Goal: Task Accomplishment & Management: Use online tool/utility

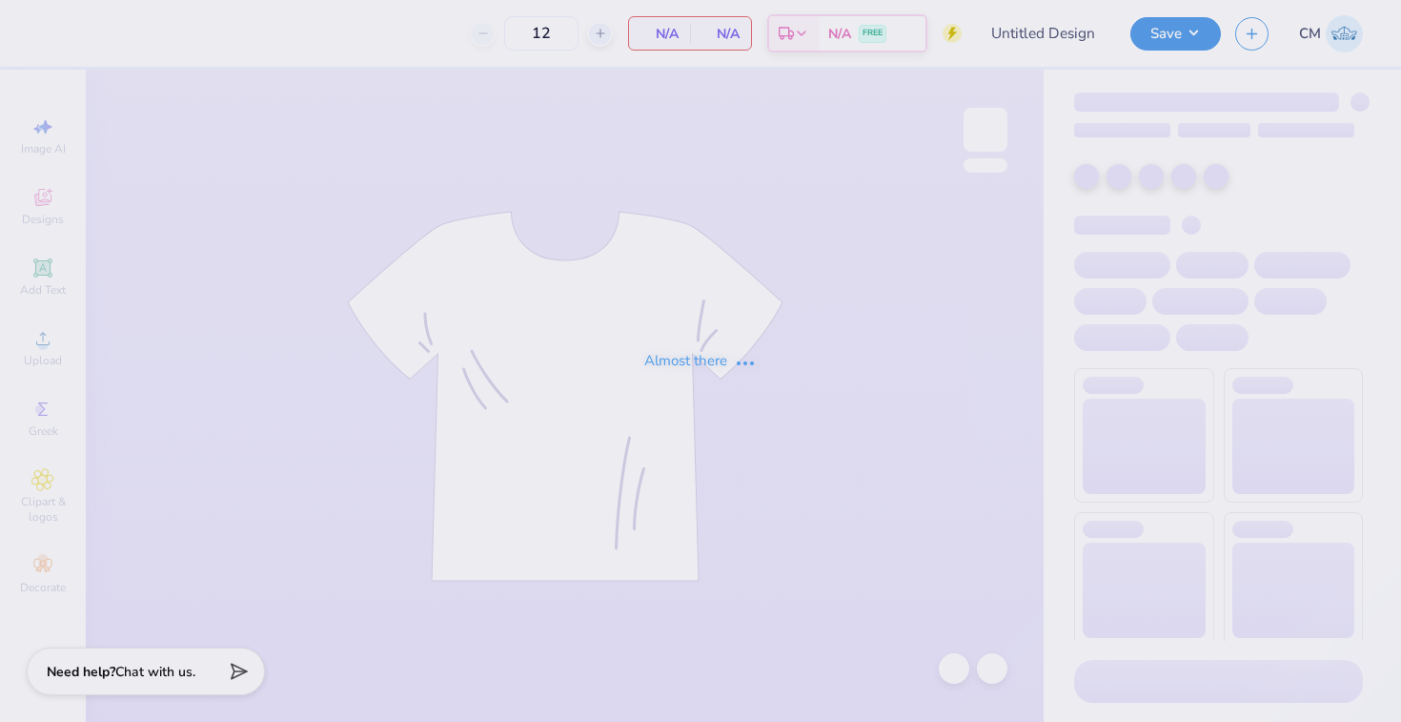
type input "The [GEOGRAPHIC_DATA][US_STATE] : [PERSON_NAME]"
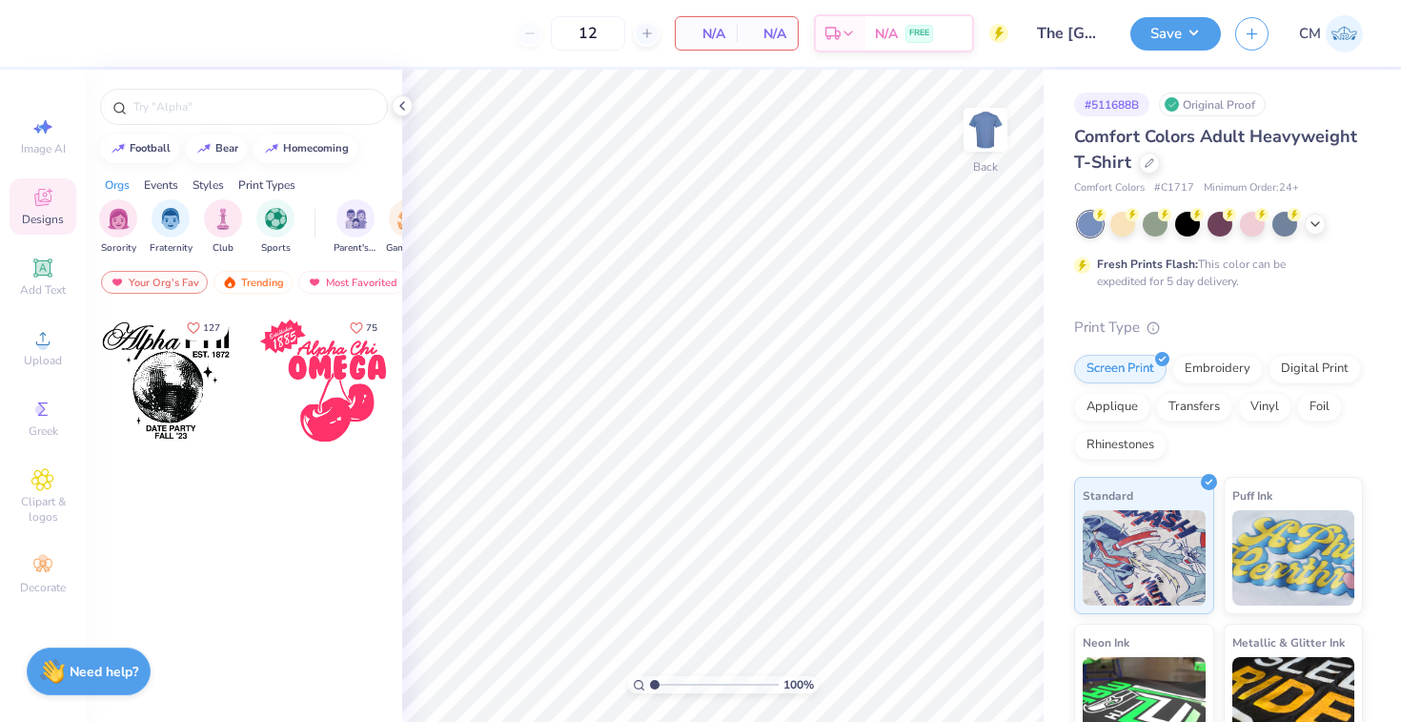
click at [1342, 30] on img at bounding box center [1344, 33] width 37 height 37
click at [1146, 164] on icon at bounding box center [1150, 161] width 10 height 10
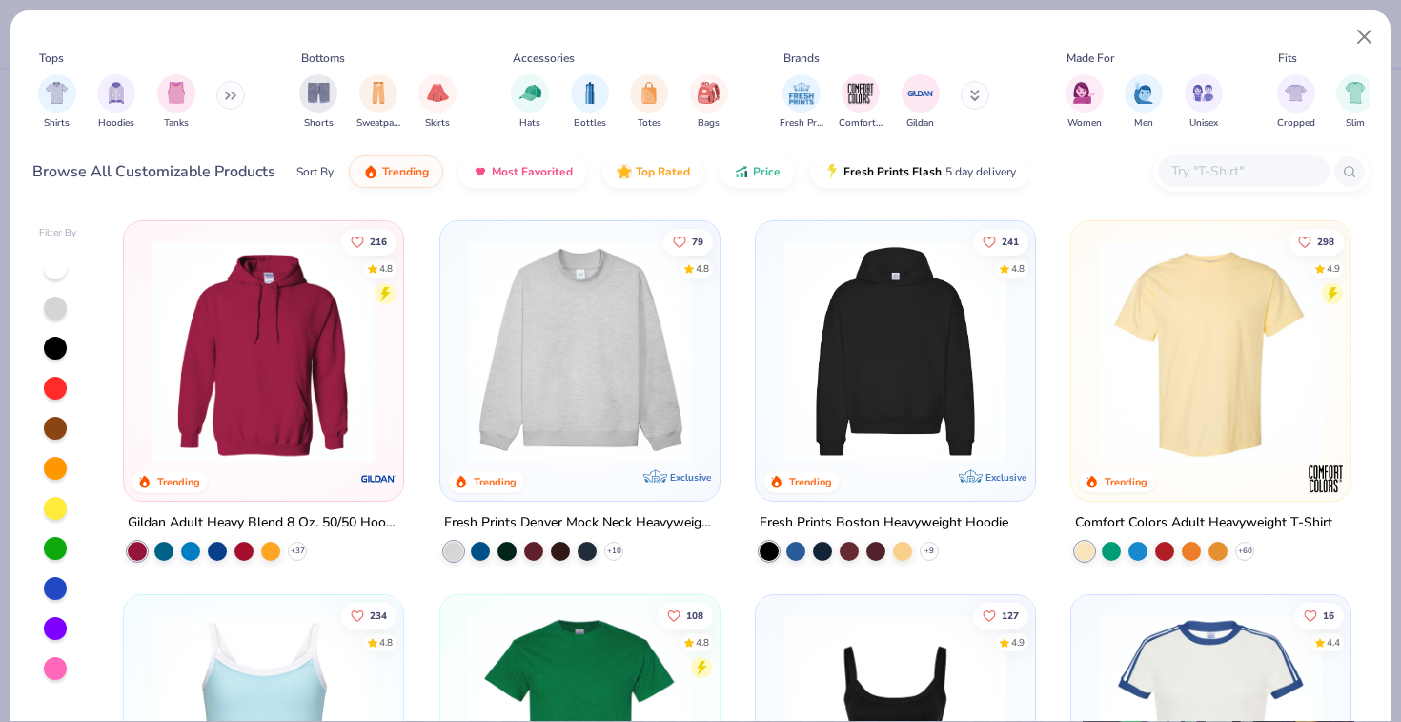
click at [1230, 174] on input "text" at bounding box center [1243, 171] width 147 height 22
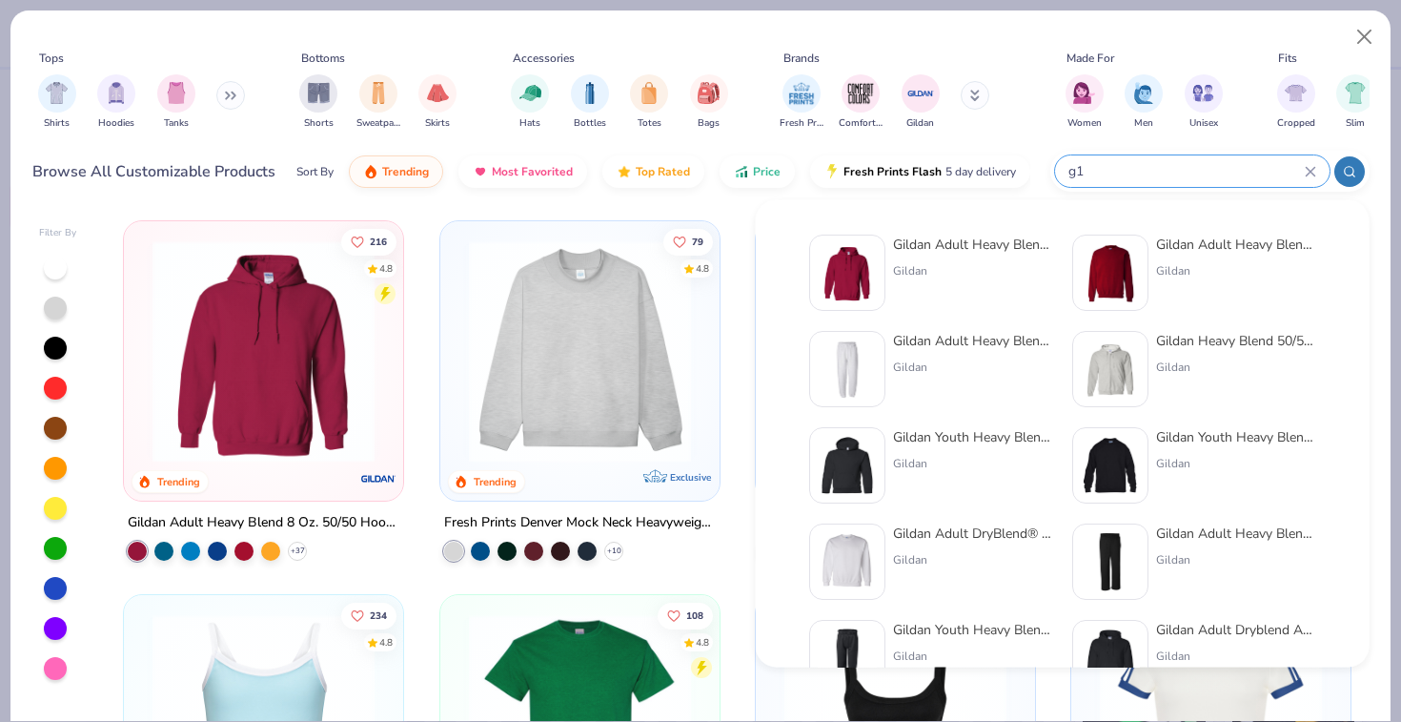
type input "g1"
click at [987, 243] on div "Gildan Adult Heavy Blend 8 Oz. 50/50 Hooded Sweatshirt" at bounding box center [973, 244] width 160 height 20
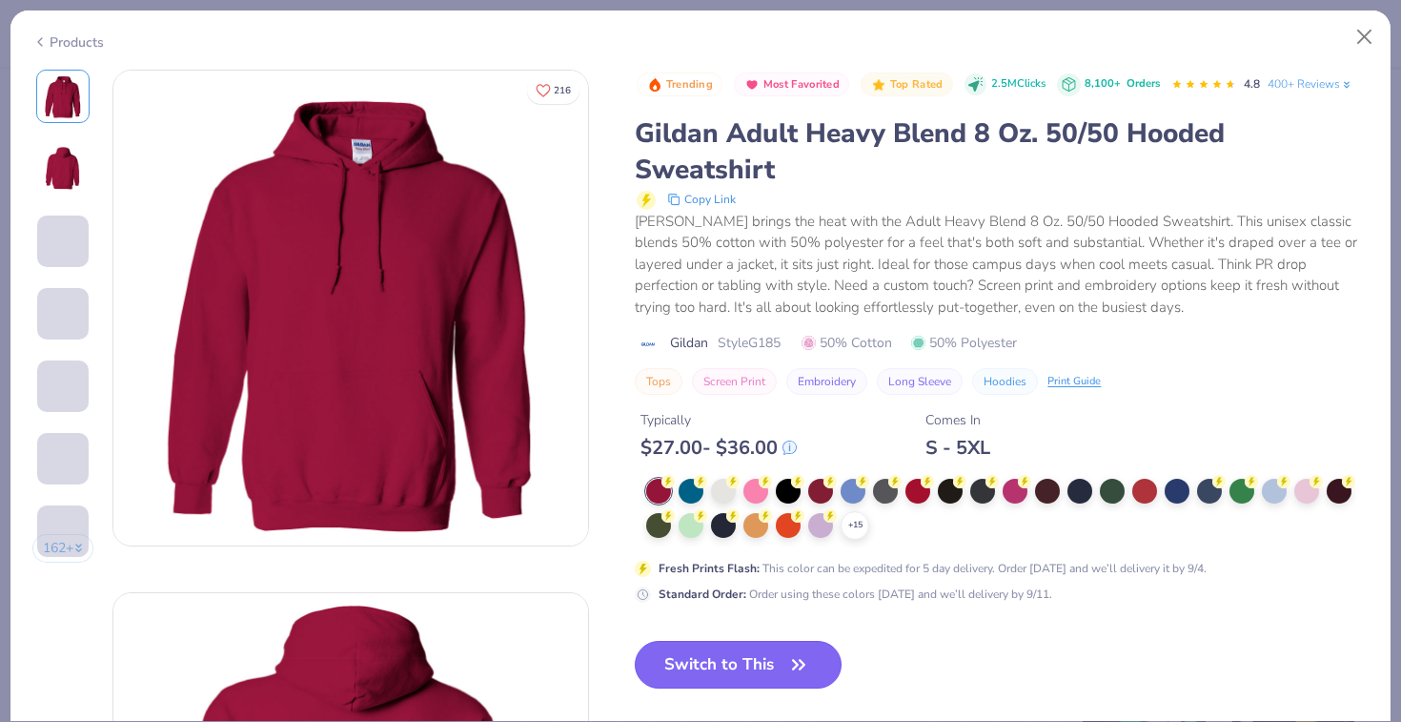
click at [745, 656] on button "Switch to This" at bounding box center [738, 665] width 207 height 48
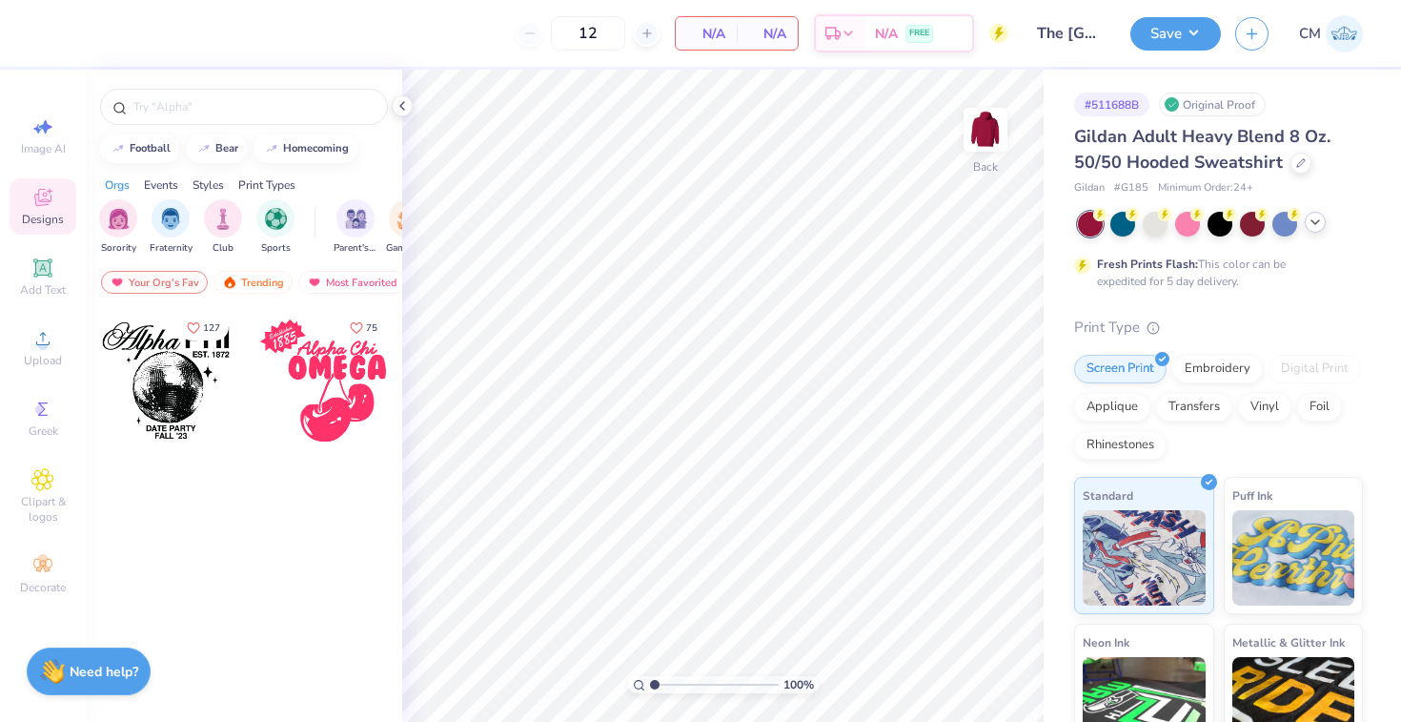
click at [1318, 223] on icon at bounding box center [1315, 221] width 15 height 15
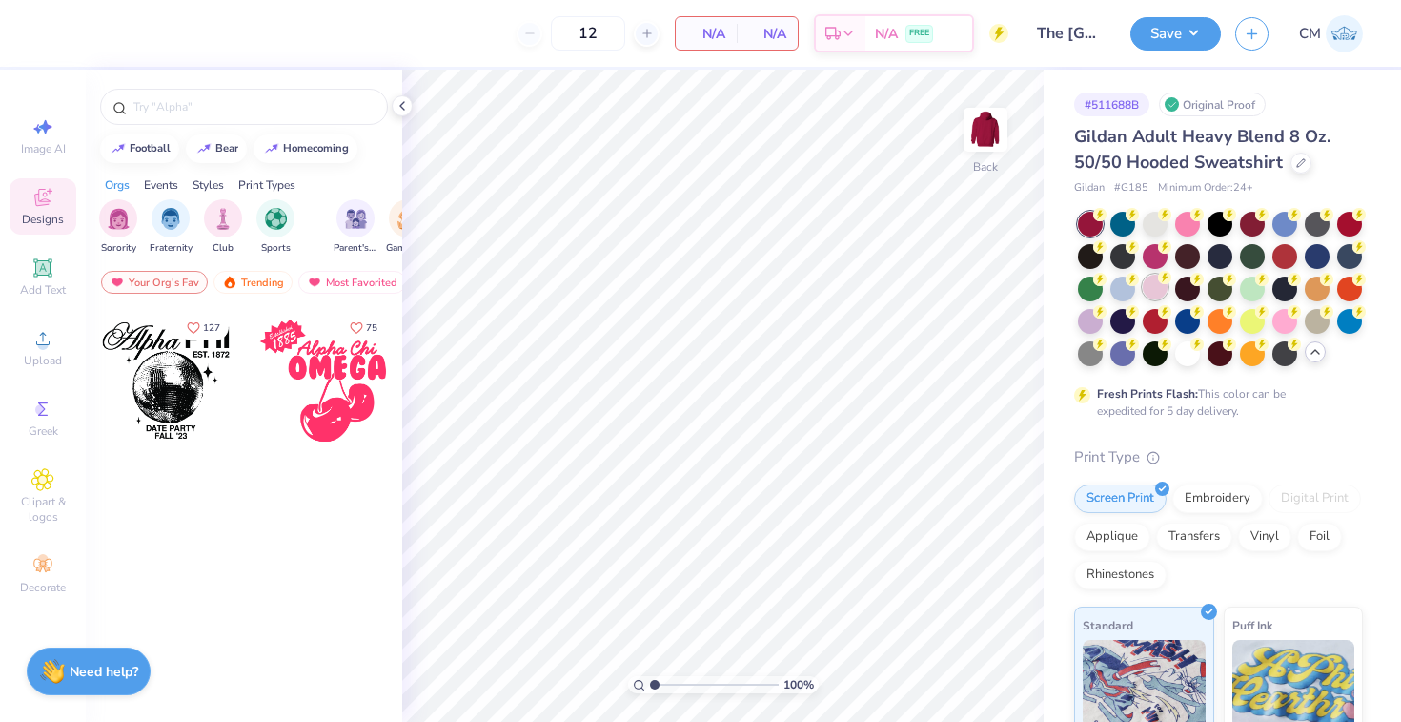
click at [1151, 282] on div at bounding box center [1155, 287] width 25 height 25
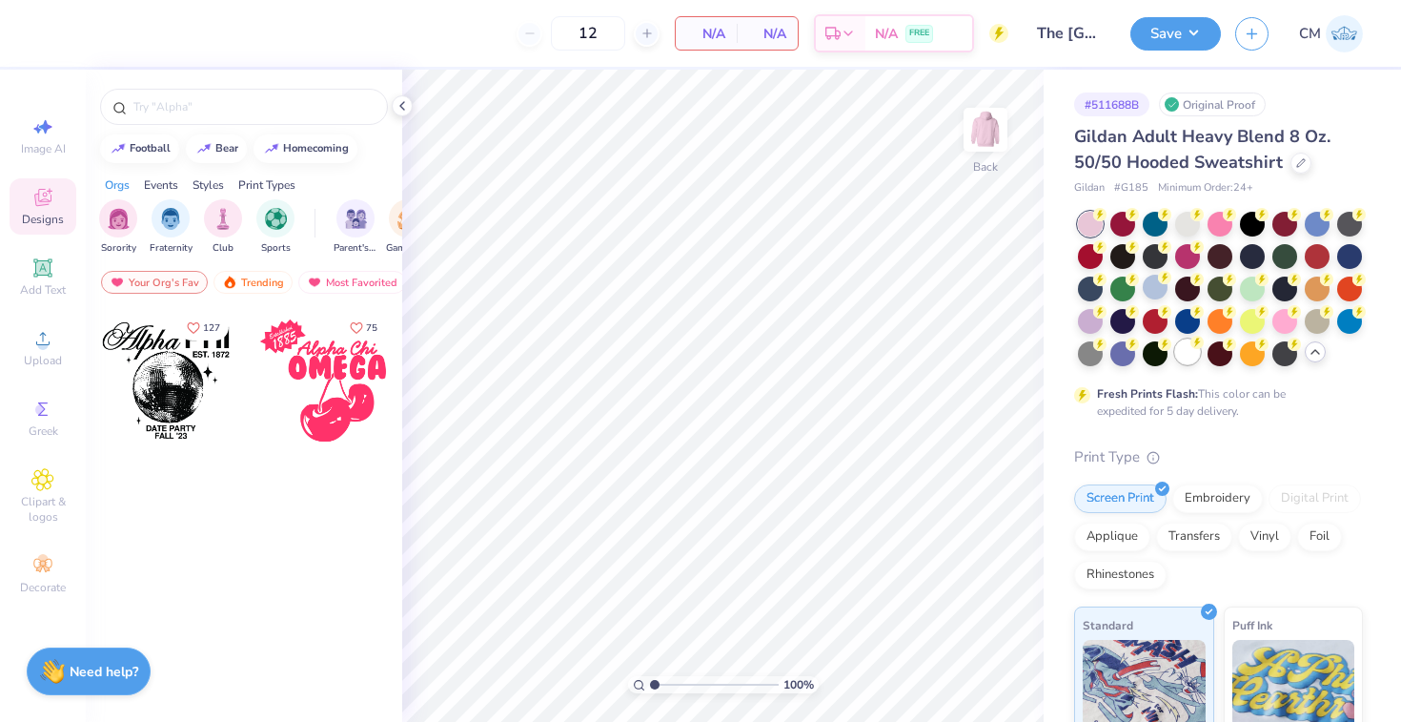
click at [1175, 358] on div at bounding box center [1187, 351] width 25 height 25
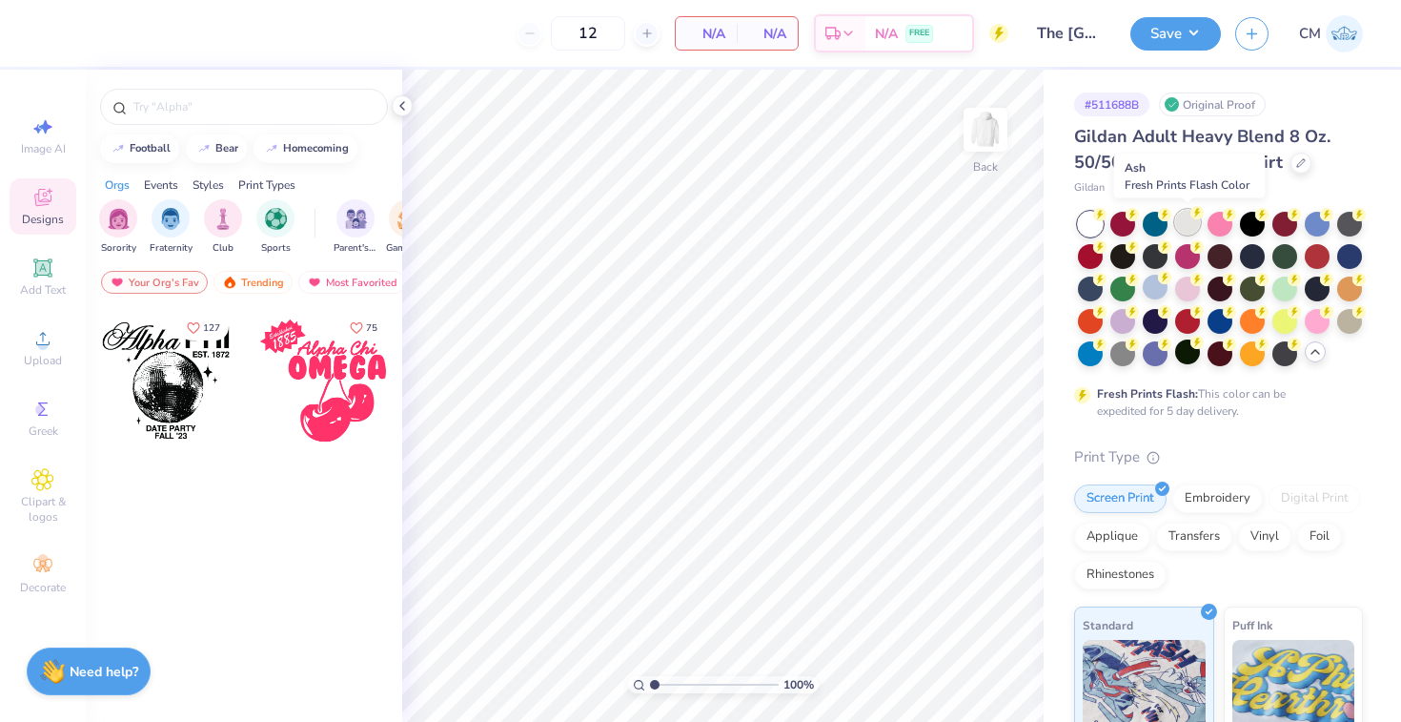
click at [1190, 220] on div at bounding box center [1187, 222] width 25 height 25
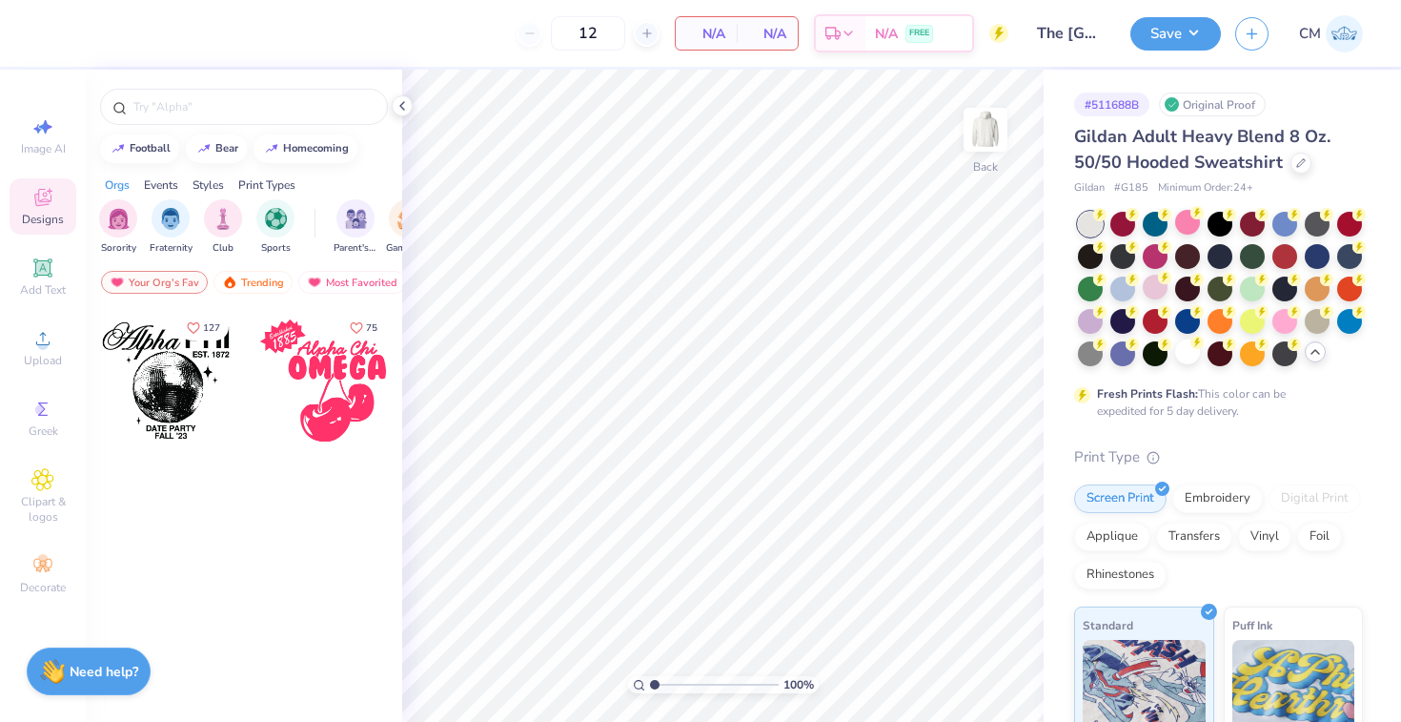
click at [1343, 21] on img at bounding box center [1344, 33] width 37 height 37
